Goal: Information Seeking & Learning: Learn about a topic

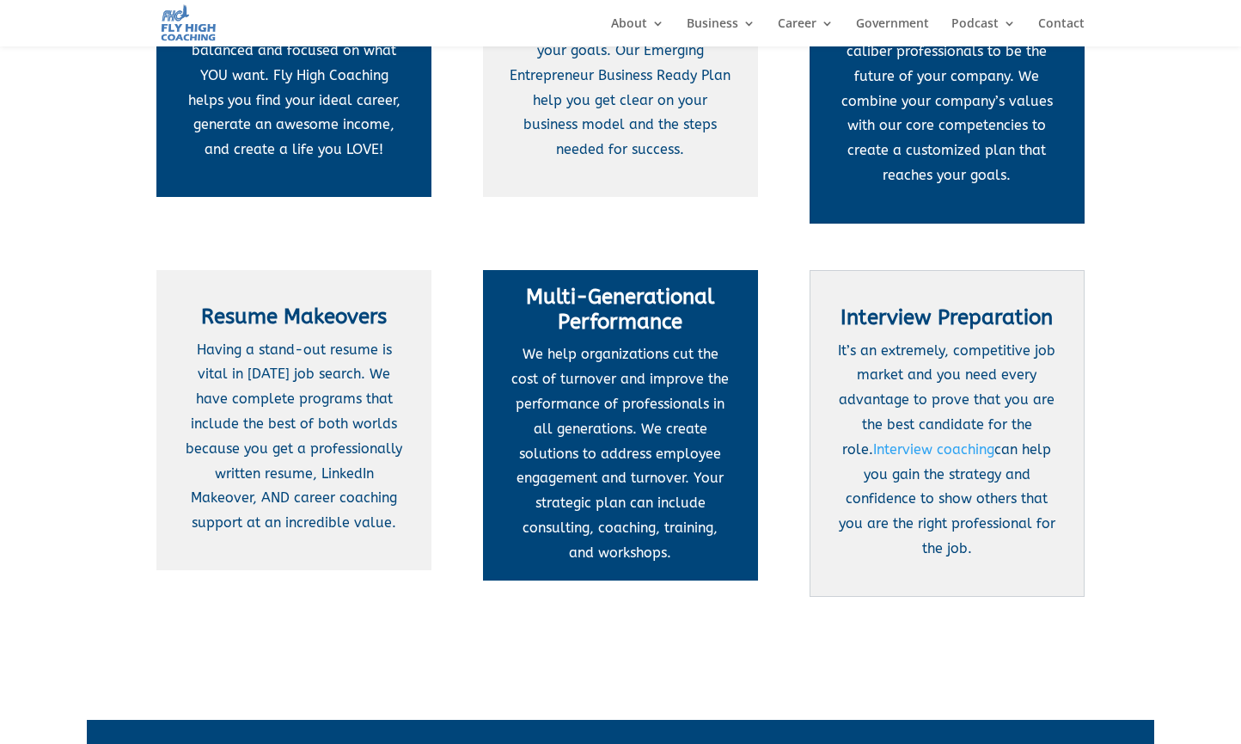
scroll to position [591, 0]
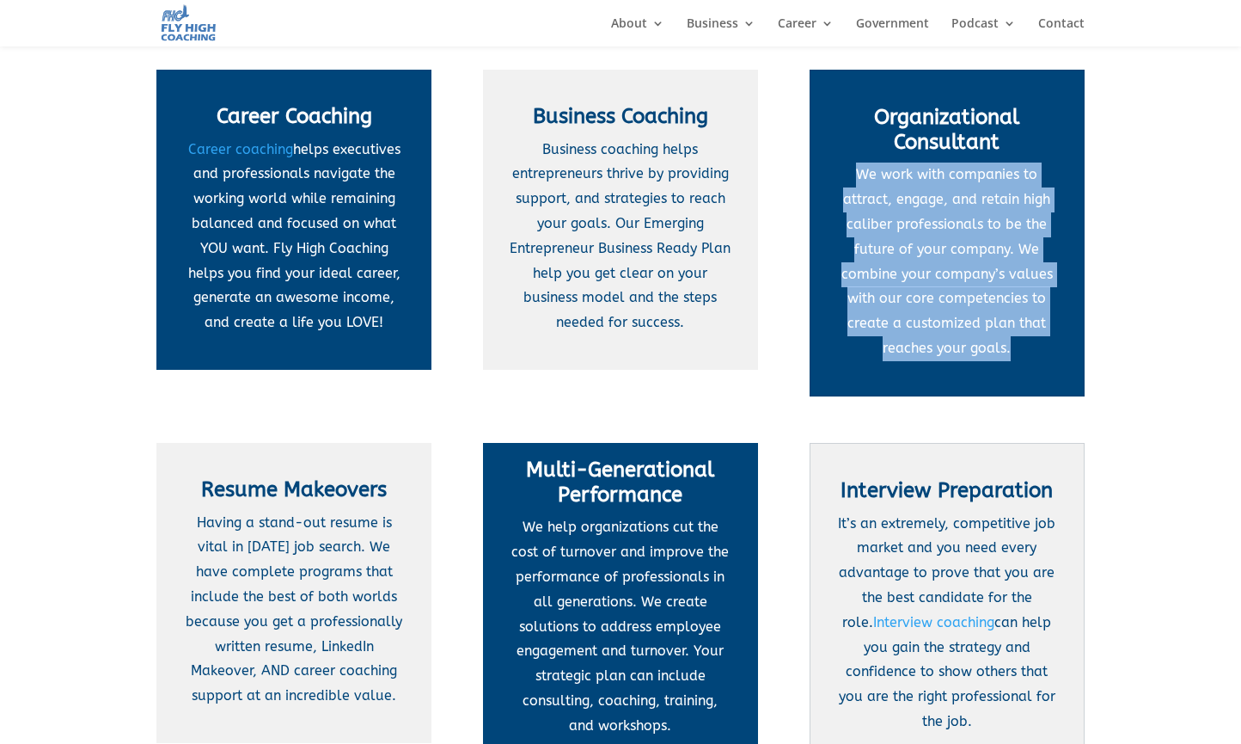
drag, startPoint x: 884, startPoint y: 168, endPoint x: 1024, endPoint y: 332, distance: 215.2
click at [1024, 332] on p "We work with companies to attract, engage, and retain high caliber professional…" at bounding box center [947, 261] width 222 height 198
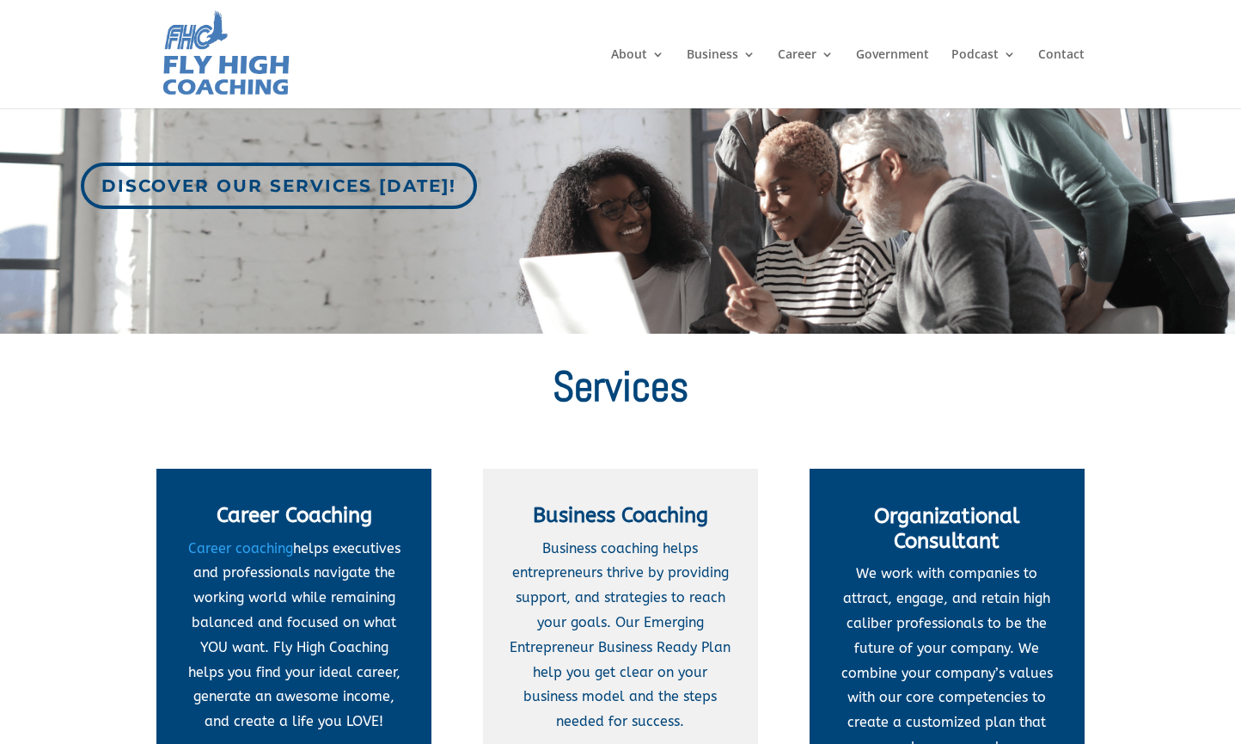
scroll to position [418, 0]
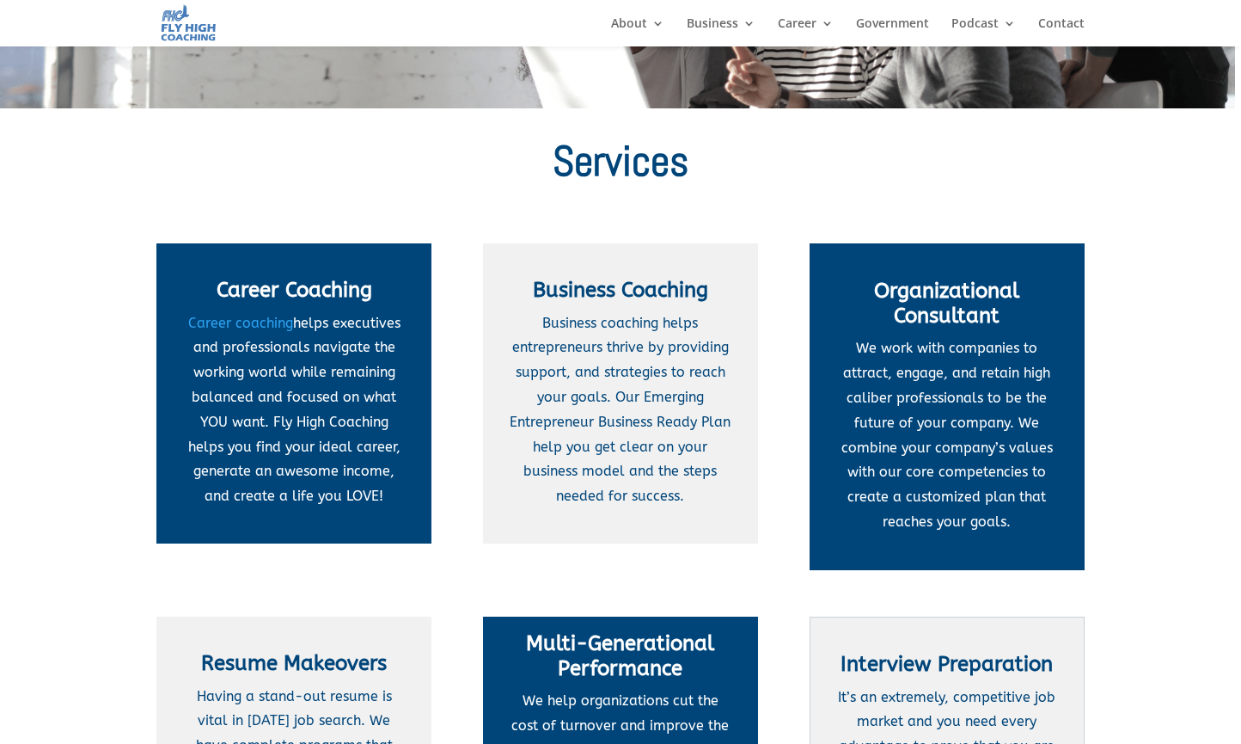
click at [1136, 548] on div "Fly High Coaching Business & Career Solutions Discover our services today! Serv…" at bounding box center [620, 361] width 1241 height 1471
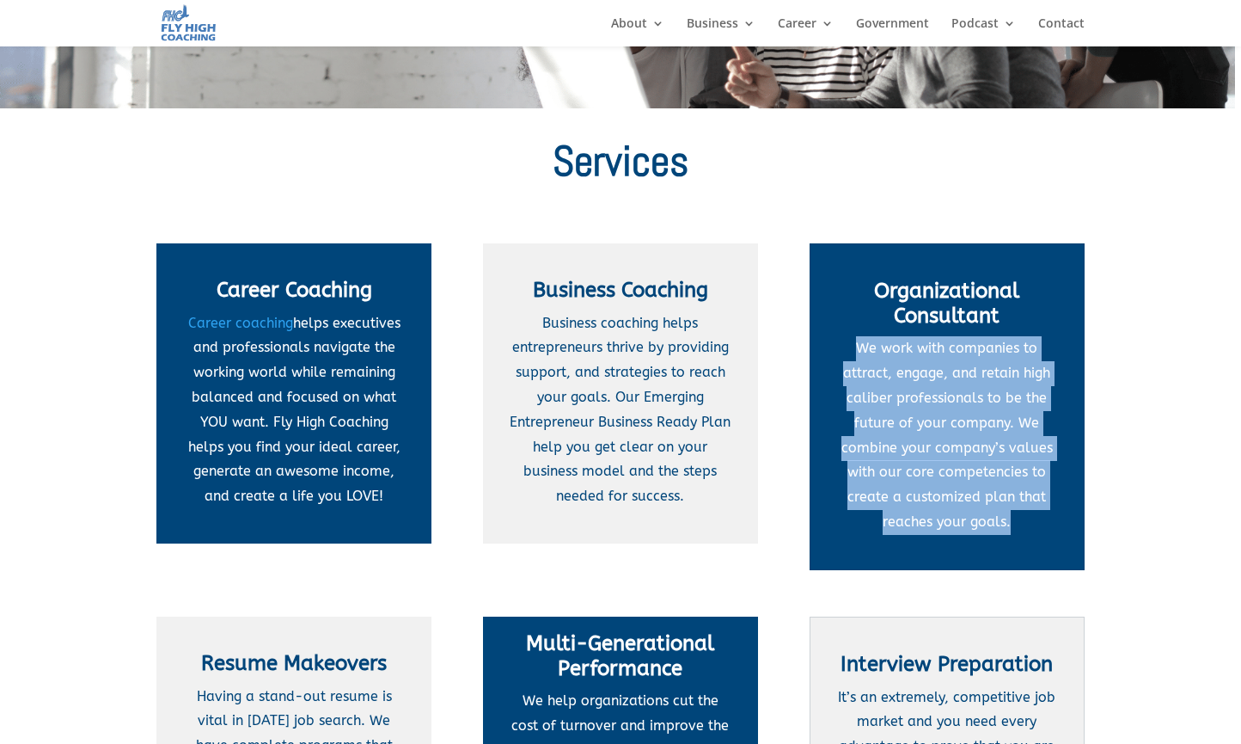
drag, startPoint x: 1007, startPoint y: 511, endPoint x: 842, endPoint y: 337, distance: 240.2
click at [842, 337] on p "We work with companies to attract, engage, and retain high caliber professional…" at bounding box center [947, 435] width 222 height 198
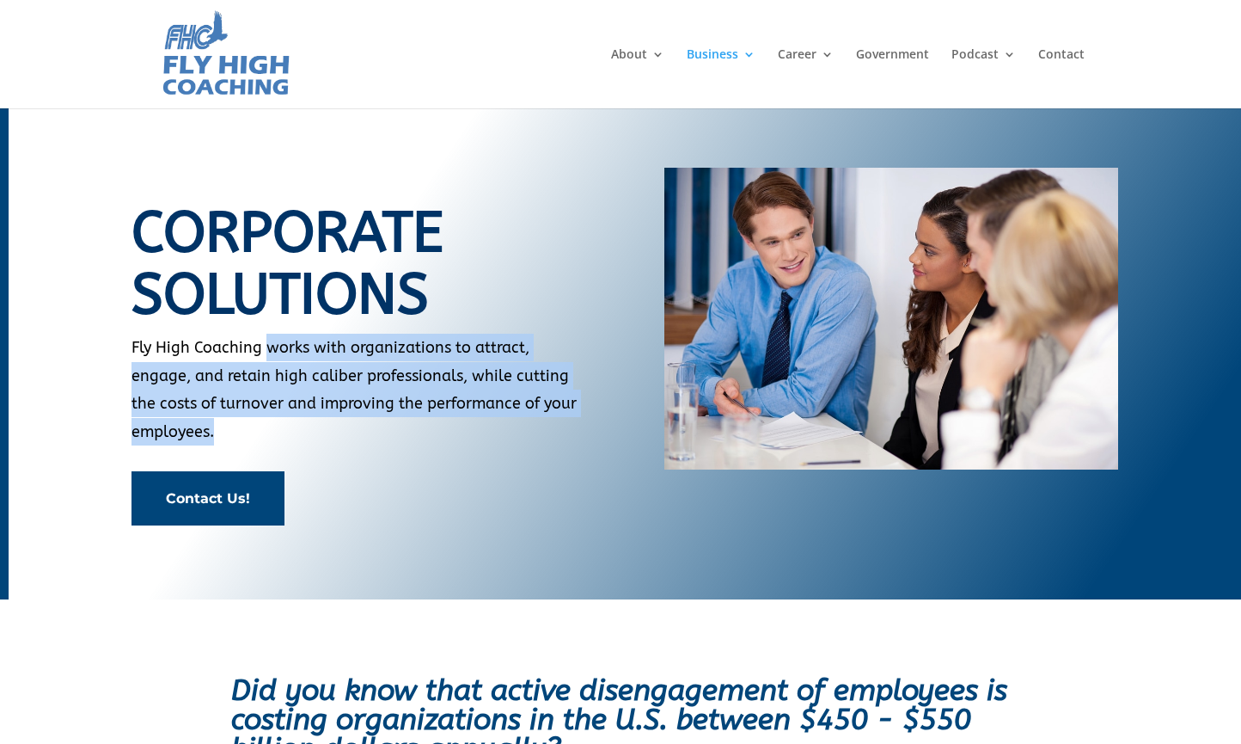
drag, startPoint x: 266, startPoint y: 348, endPoint x: 216, endPoint y: 430, distance: 96.1
click at [216, 431] on p "Fly High Coaching works with organizations to attract, engage, and retain high …" at bounding box center [359, 390] width 454 height 112
copy p "works with organizations to attract, engage, and retain high caliber profession…"
